Goal: Information Seeking & Learning: Learn about a topic

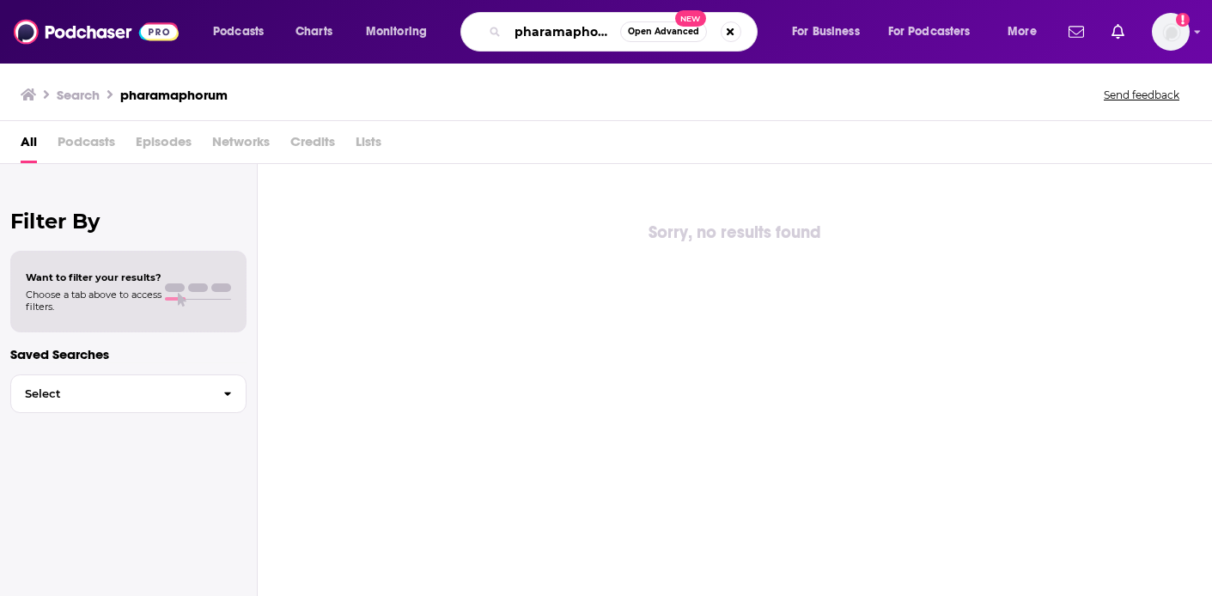
click at [597, 29] on input "pharamaphorum" at bounding box center [564, 31] width 113 height 27
click at [597, 30] on input "pharamaphorum" at bounding box center [564, 31] width 113 height 27
type input "Screen Talk"
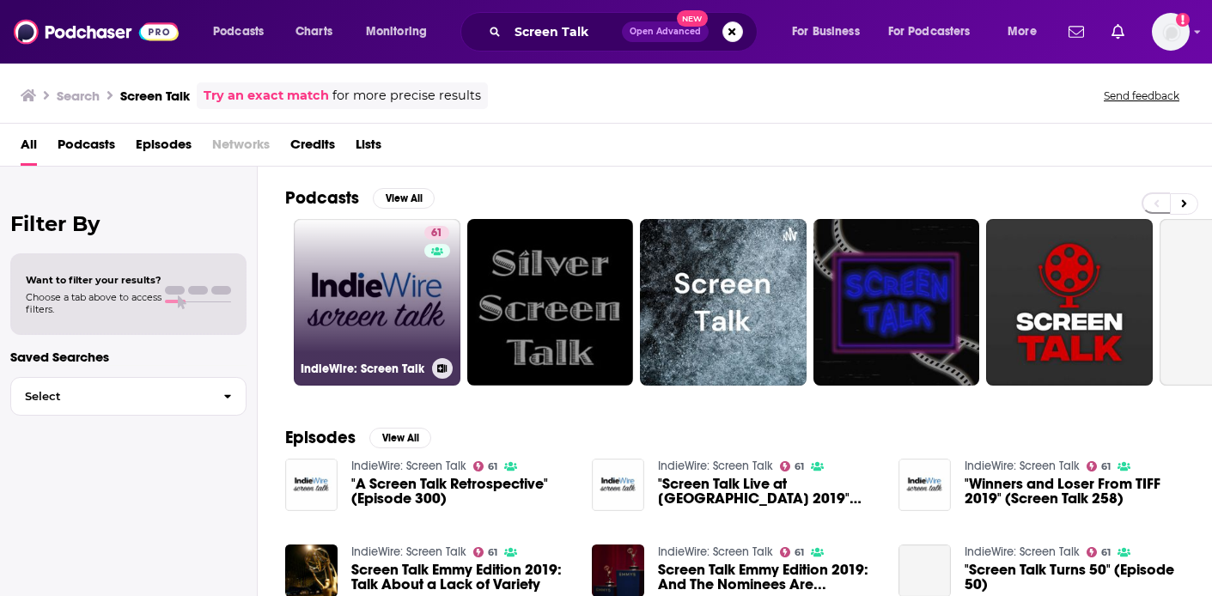
click at [390, 335] on link "61 IndieWire: Screen Talk" at bounding box center [377, 302] width 167 height 167
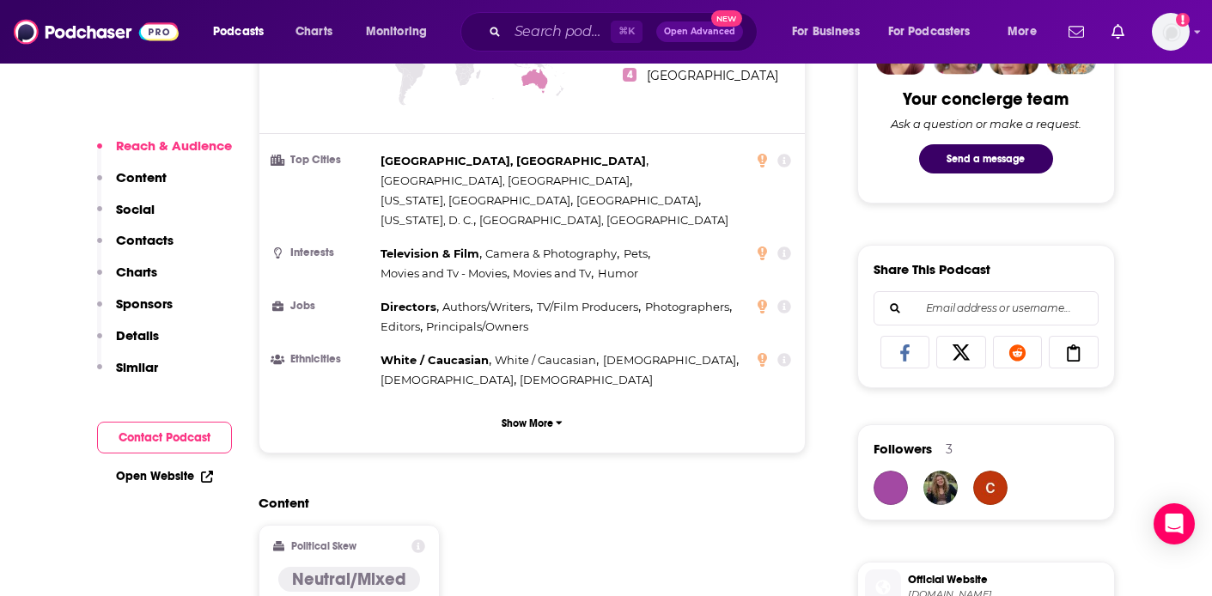
scroll to position [898, 0]
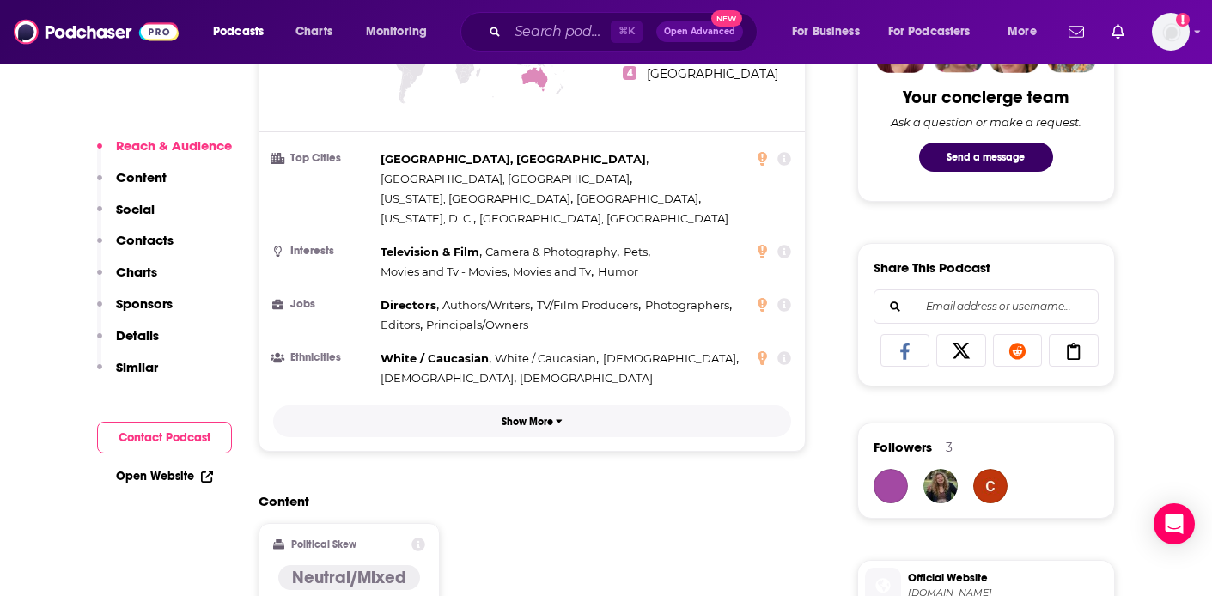
click at [513, 416] on p "Show More" at bounding box center [528, 422] width 52 height 12
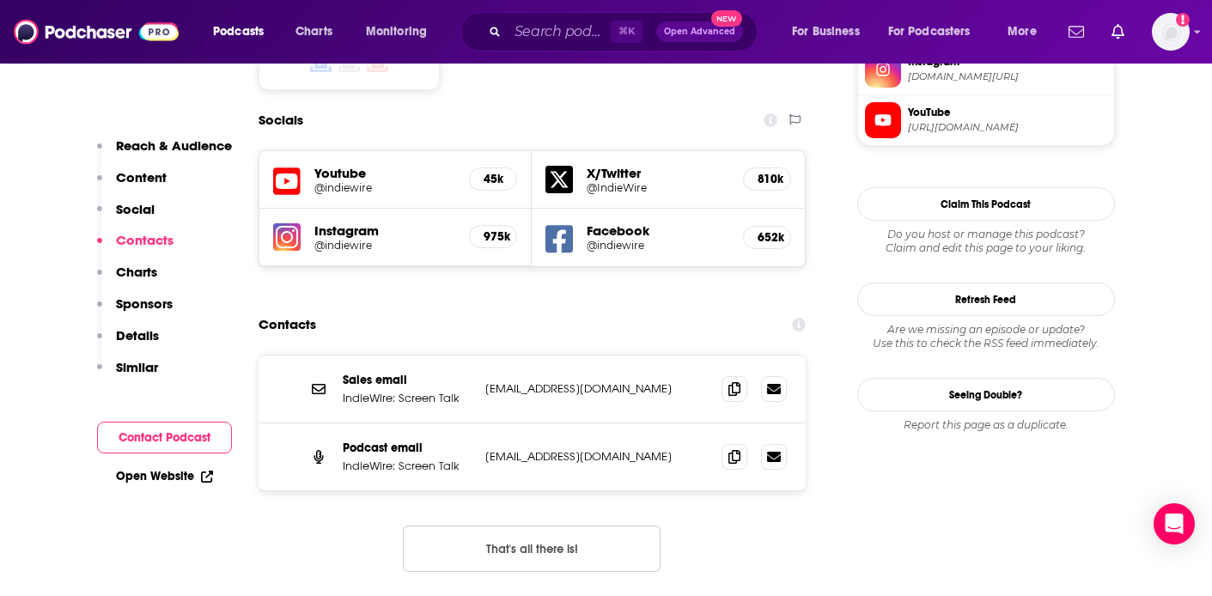
scroll to position [1652, 0]
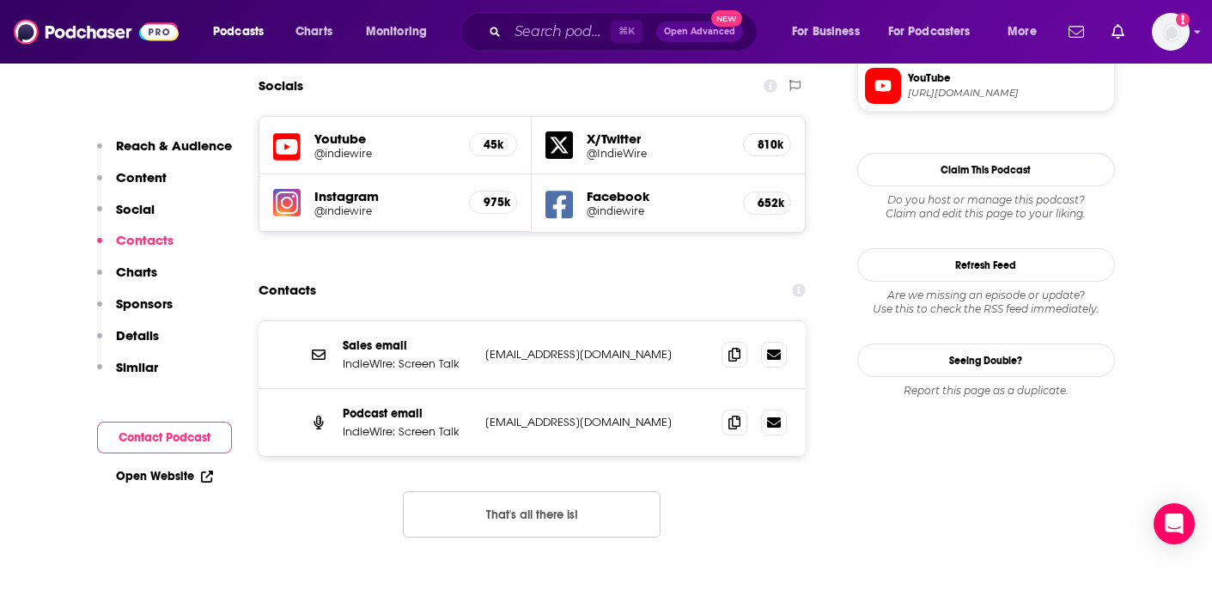
click at [519, 492] on button "That's all there is!" at bounding box center [532, 515] width 258 height 46
